Goal: Navigation & Orientation: Find specific page/section

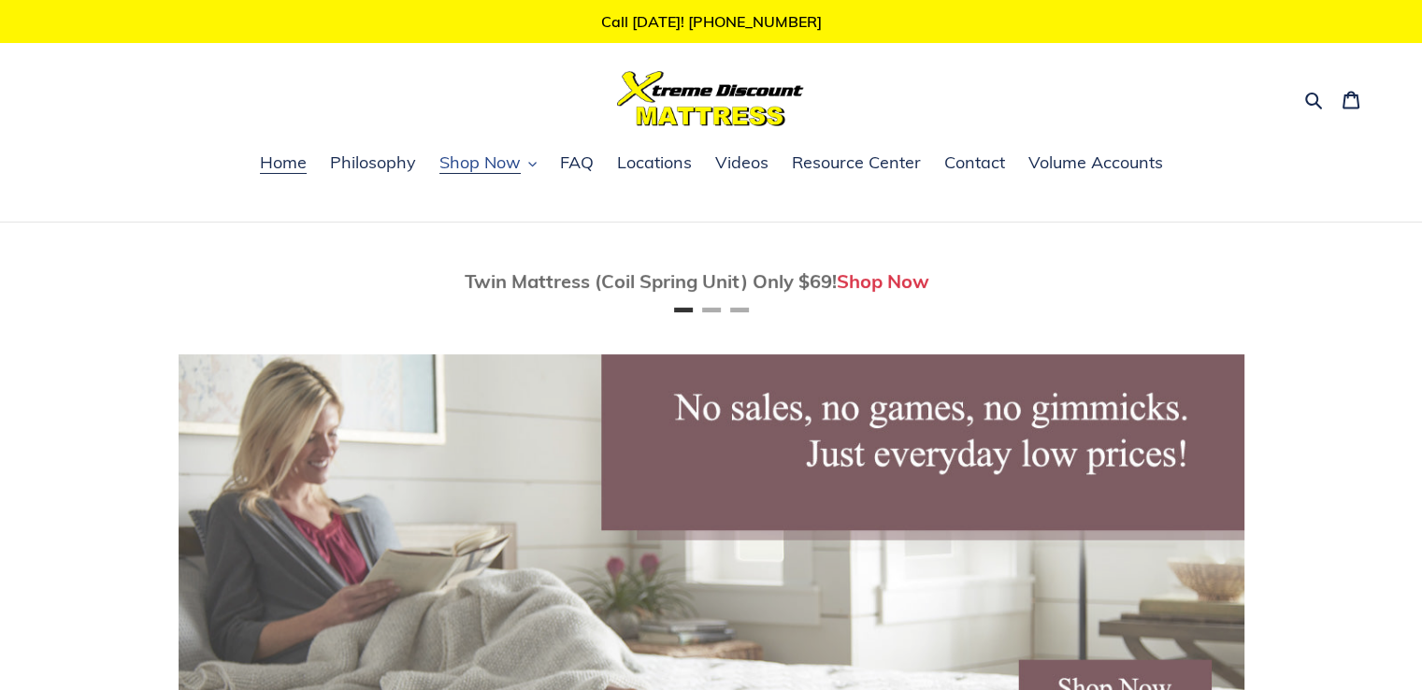
click at [504, 166] on span "Shop Now" at bounding box center [479, 162] width 81 height 22
click at [853, 166] on span "Resource Center" at bounding box center [856, 162] width 129 height 22
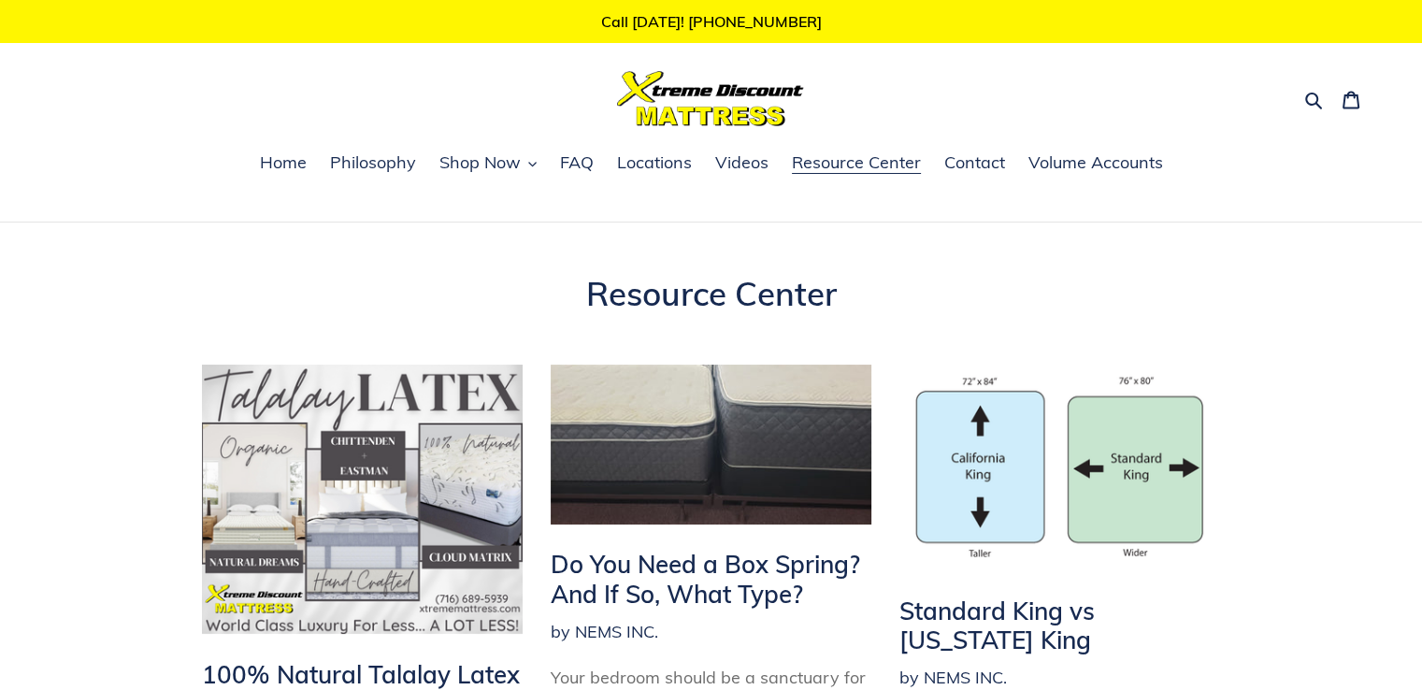
drag, startPoint x: 1435, startPoint y: 184, endPoint x: 1400, endPoint y: 38, distance: 150.1
click at [480, 165] on span "Shop Now" at bounding box center [479, 162] width 81 height 22
